Goal: Find specific page/section: Locate item on page

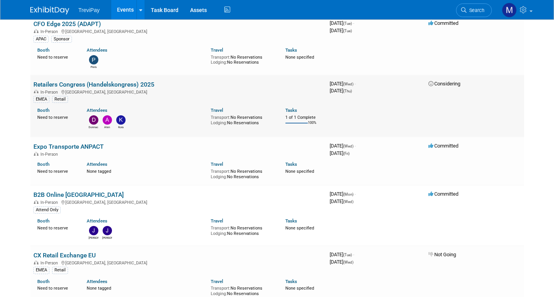
scroll to position [1050, 0]
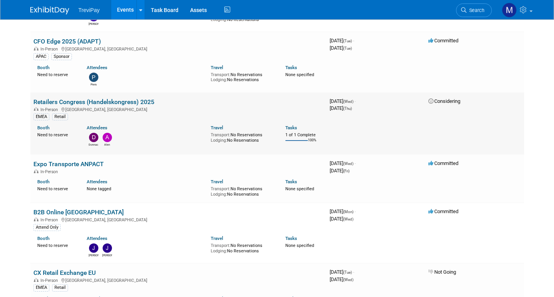
click at [110, 139] on img at bounding box center [107, 137] width 9 height 9
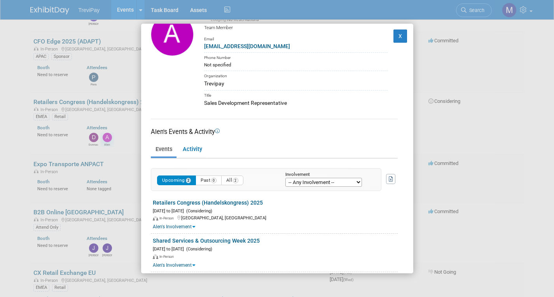
scroll to position [31, 0]
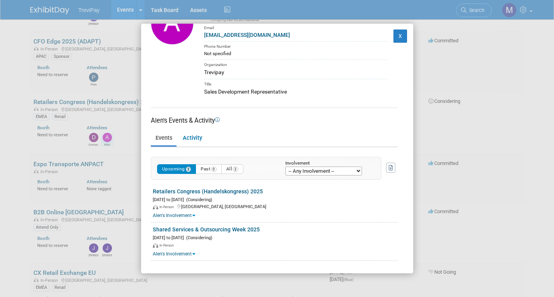
click at [493, 102] on div "[PERSON_NAME] Team Member Email [EMAIL_ADDRESS][DOMAIN_NAME] Phone Number Not s…" at bounding box center [277, 148] width 554 height 297
click at [22, 77] on div "[PERSON_NAME] Team Member Email [EMAIL_ADDRESS][DOMAIN_NAME] Phone Number Not s…" at bounding box center [277, 148] width 554 height 297
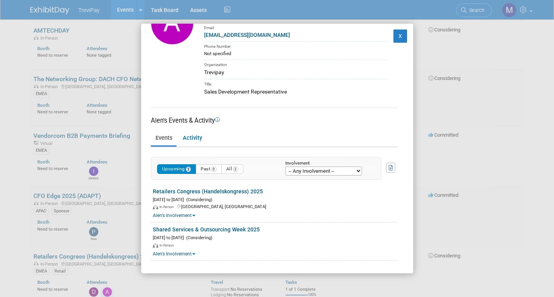
scroll to position [894, 0]
click at [399, 30] on button "X" at bounding box center [400, 36] width 14 height 13
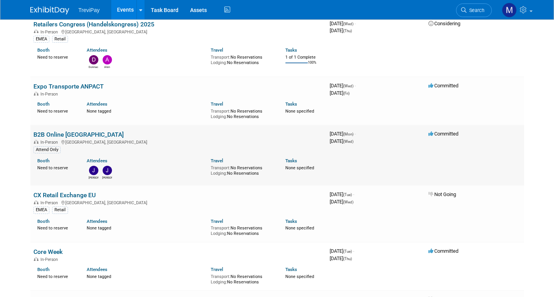
scroll to position [1089, 0]
